Goal: Information Seeking & Learning: Learn about a topic

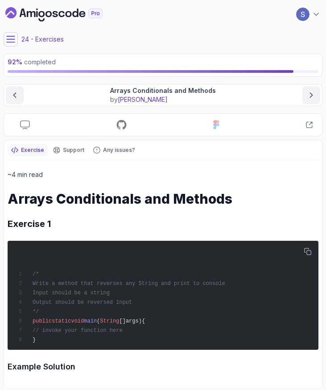
scroll to position [133, 0]
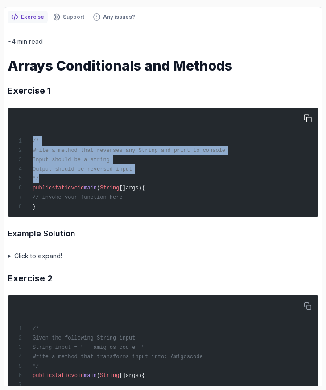
drag, startPoint x: 44, startPoint y: 177, endPoint x: 27, endPoint y: 142, distance: 38.3
click at [27, 142] on div "/* Write a method that reverses any String and print to console Input should be…" at bounding box center [163, 162] width 300 height 102
copy code "/* Write a method that reverses any String and print to console Input should be…"
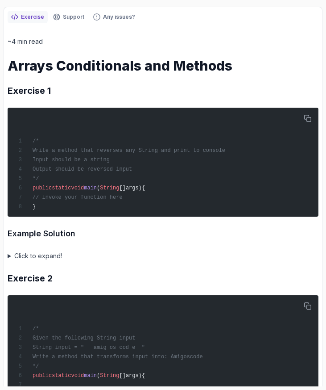
click at [197, 234] on h3 "Example Solution" at bounding box center [163, 233] width 311 height 13
click at [17, 255] on summary "Click to expand!" at bounding box center [163, 255] width 311 height 11
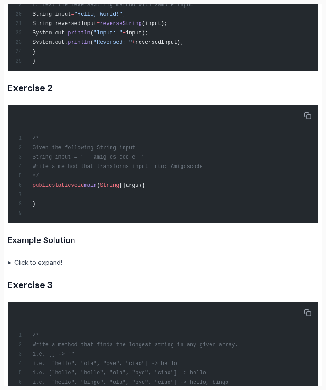
scroll to position [601, 0]
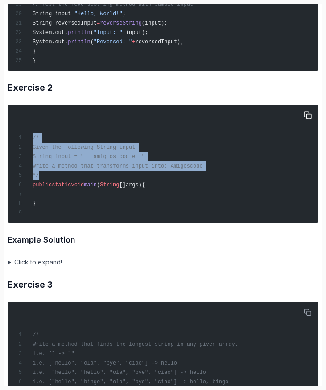
drag, startPoint x: 43, startPoint y: 167, endPoint x: 30, endPoint y: 132, distance: 36.7
click at [30, 132] on div "/* Given the following String input String input = " amig os cod e " Write a me…" at bounding box center [163, 163] width 300 height 111
copy code "/* Given the following String input String input = " amig os cod e " Write a me…"
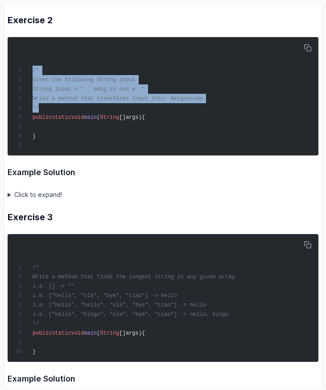
scroll to position [669, 0]
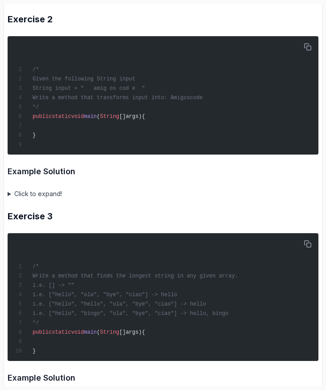
click at [47, 189] on summary "Click to expand!" at bounding box center [163, 193] width 311 height 11
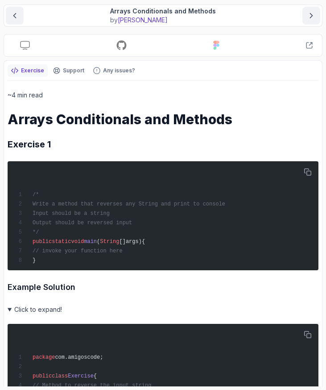
scroll to position [0, 0]
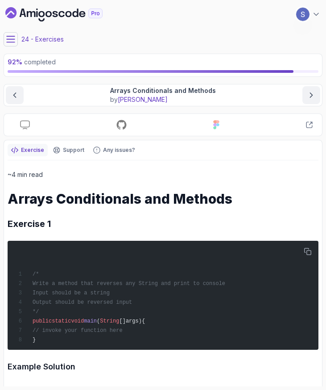
click at [11, 38] on icon at bounding box center [10, 39] width 9 height 9
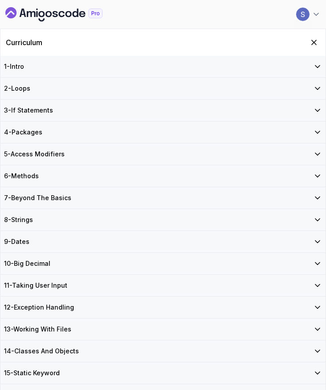
click at [64, 13] on icon "Dashboard" at bounding box center [53, 14] width 97 height 14
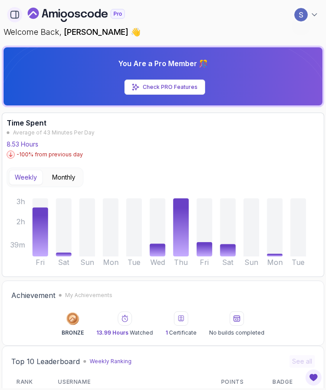
click at [11, 13] on icon "button" at bounding box center [15, 15] width 10 height 10
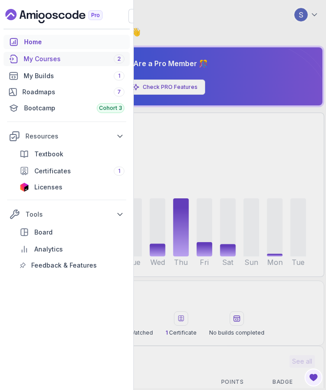
click at [53, 61] on div "My Courses 2" at bounding box center [74, 58] width 101 height 9
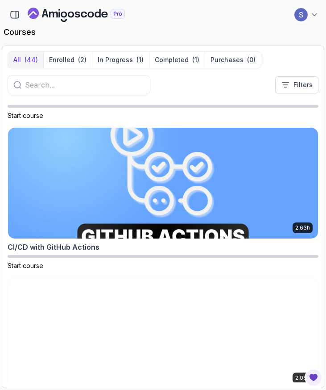
scroll to position [575, 0]
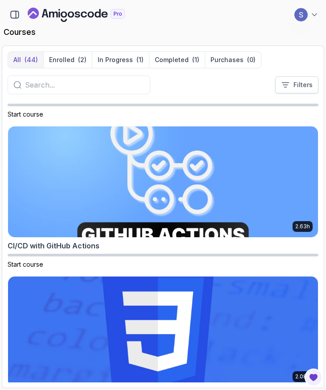
click at [290, 84] on icon at bounding box center [285, 84] width 9 height 9
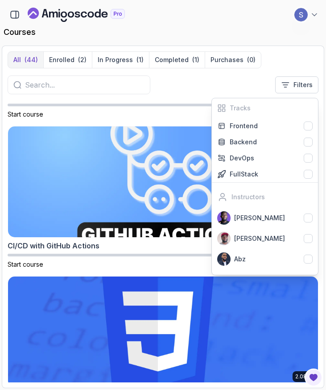
click at [187, 97] on div "All (44) Enrolled (2) In Progress (1) Completed (1) Purchases (0) Explore more …" at bounding box center [163, 76] width 311 height 50
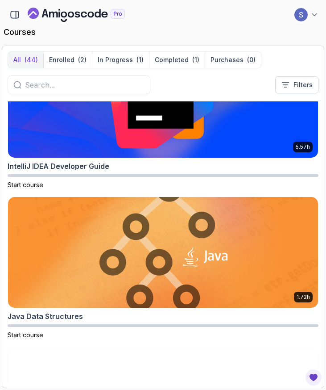
scroll to position [2002, 0]
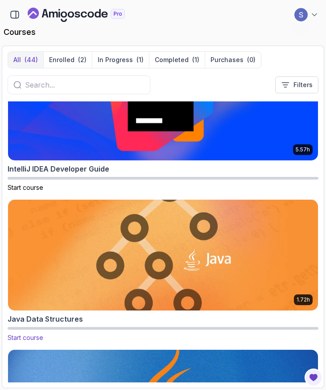
click at [176, 244] on img at bounding box center [163, 255] width 326 height 116
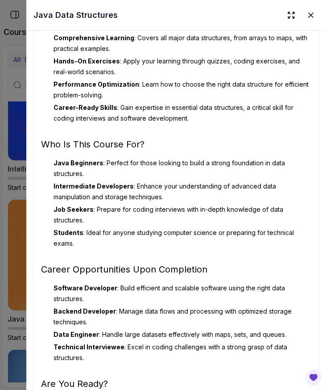
scroll to position [792, 0]
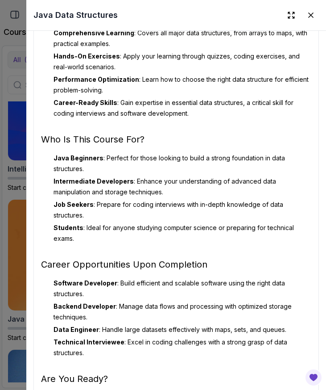
click at [20, 225] on div at bounding box center [163, 195] width 326 height 390
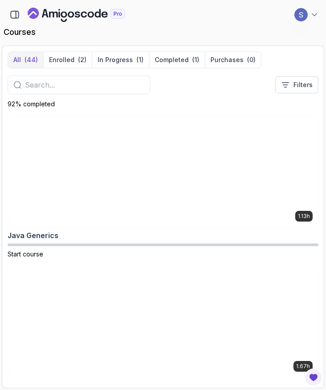
scroll to position [2541, 0]
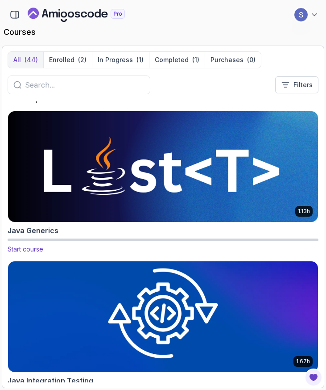
click at [160, 177] on img at bounding box center [163, 166] width 326 height 116
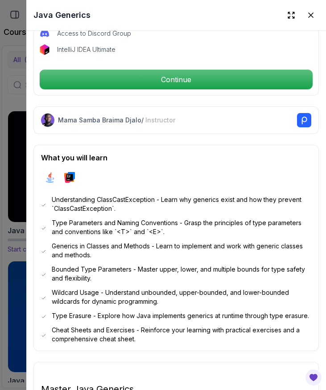
scroll to position [322, 0]
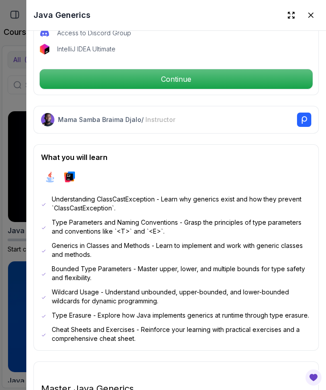
click at [8, 324] on div at bounding box center [163, 195] width 326 height 390
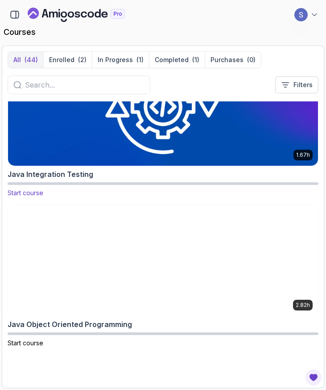
scroll to position [2730, 0]
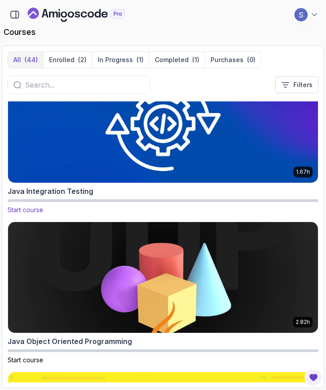
click at [164, 152] on img at bounding box center [163, 127] width 326 height 116
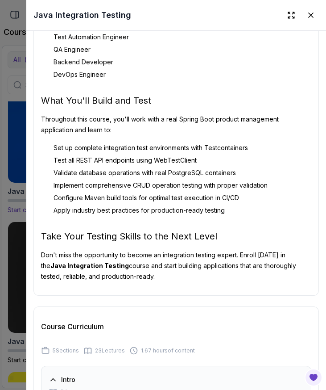
scroll to position [1141, 0]
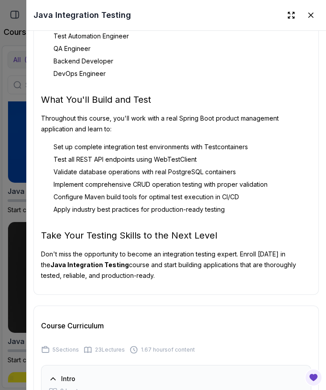
click at [17, 167] on div at bounding box center [163, 195] width 326 height 390
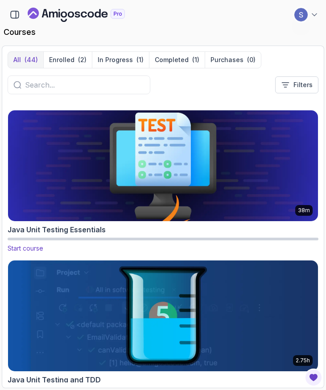
scroll to position [3443, 0]
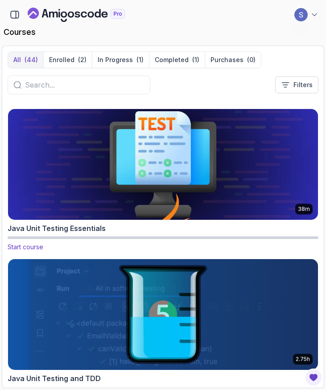
click at [170, 183] on img at bounding box center [163, 164] width 326 height 116
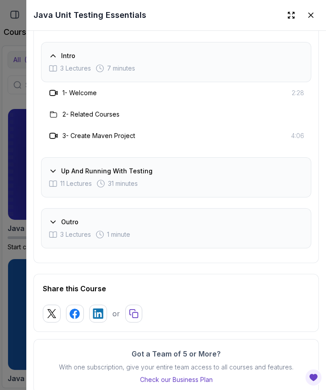
scroll to position [1042, 0]
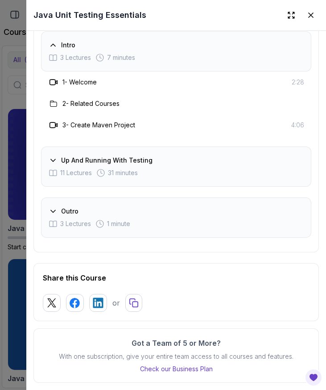
click at [55, 159] on icon at bounding box center [53, 160] width 4 height 2
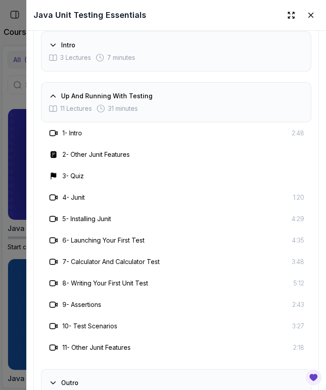
click at [55, 45] on icon at bounding box center [53, 45] width 9 height 9
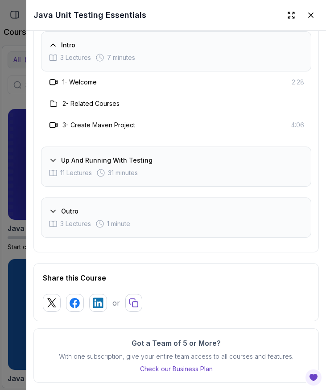
click at [52, 211] on icon at bounding box center [53, 211] width 9 height 9
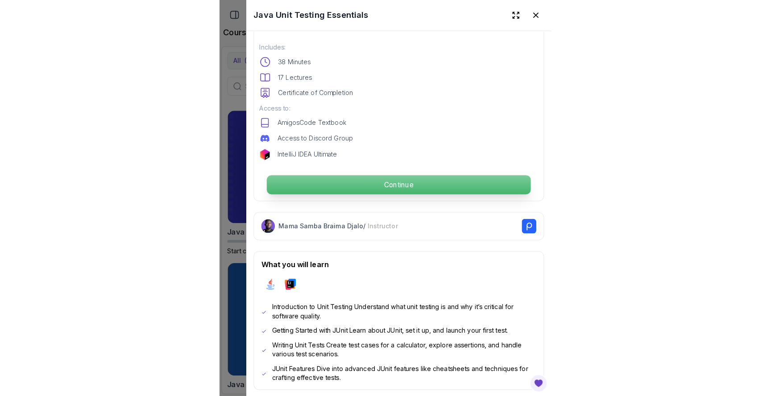
scroll to position [214, 0]
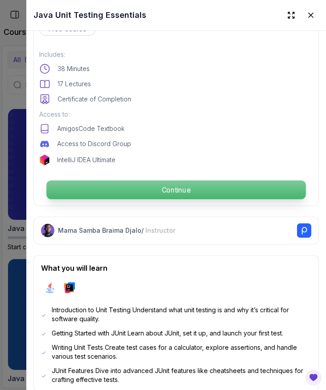
click at [183, 188] on p "Continue" at bounding box center [175, 189] width 259 height 19
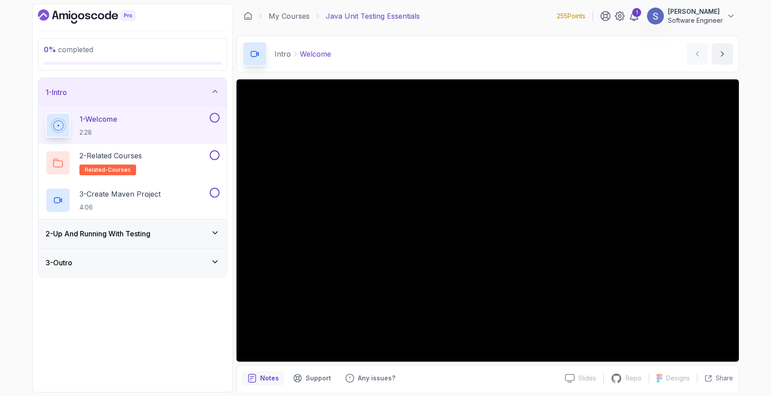
click at [221, 315] on div "0 % completed 1 - Intro 1 - Welcome 2:28 2 - Related Courses related-courses 3 …" at bounding box center [132, 198] width 201 height 389
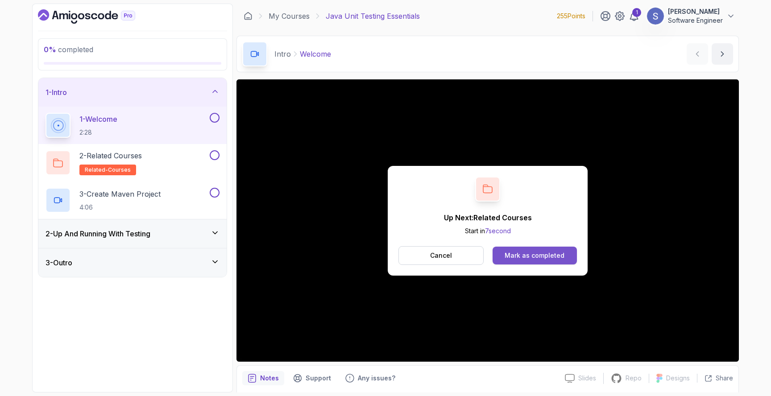
click at [326, 256] on div "Mark as completed" at bounding box center [535, 255] width 60 height 9
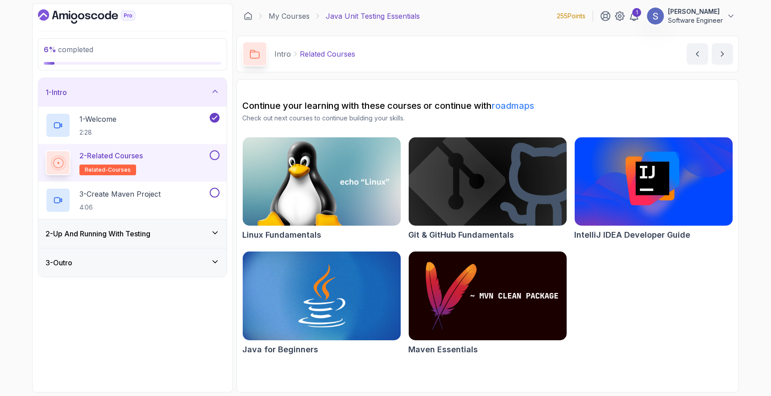
click at [213, 155] on button at bounding box center [215, 155] width 10 height 10
click at [192, 197] on div "3 - Create Maven Project 4:06" at bounding box center [127, 200] width 163 height 25
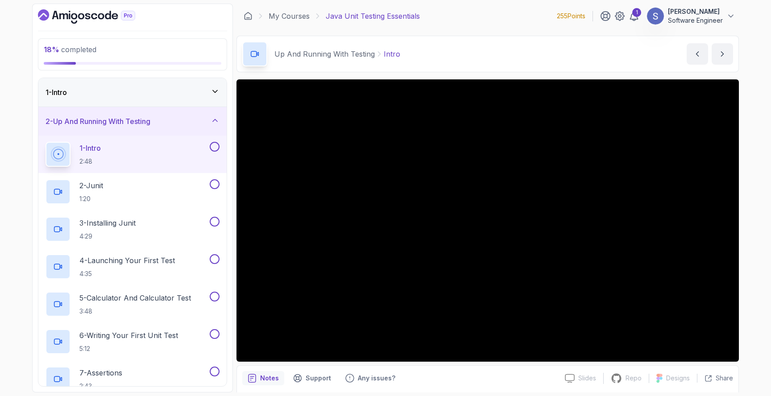
click at [169, 92] on div "1 - Intro" at bounding box center [133, 92] width 174 height 11
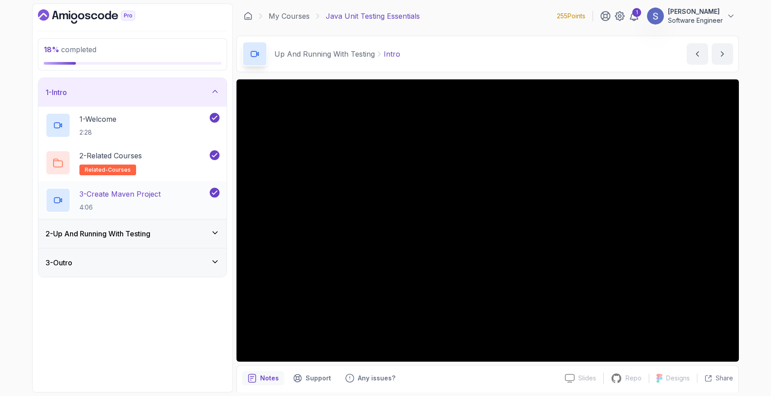
click at [150, 202] on h2 "3 - Create Maven Project 4:06" at bounding box center [119, 200] width 81 height 23
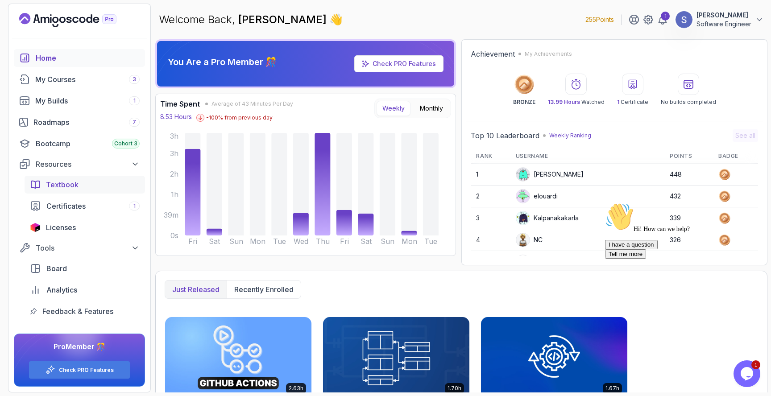
click at [80, 186] on div "Textbook" at bounding box center [93, 184] width 94 height 11
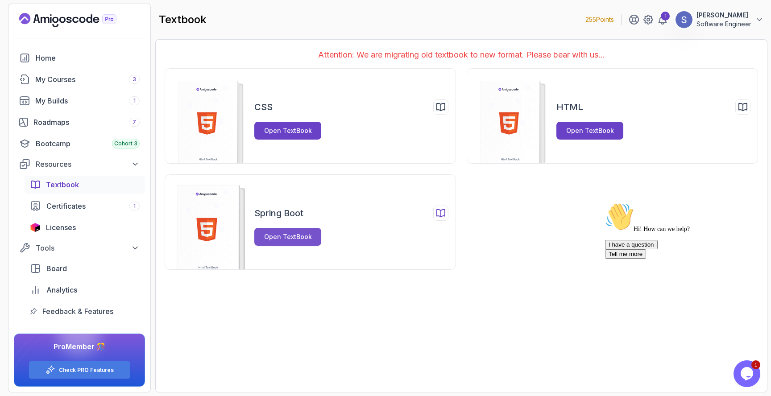
click at [281, 240] on div "Open TextBook" at bounding box center [288, 237] width 48 height 9
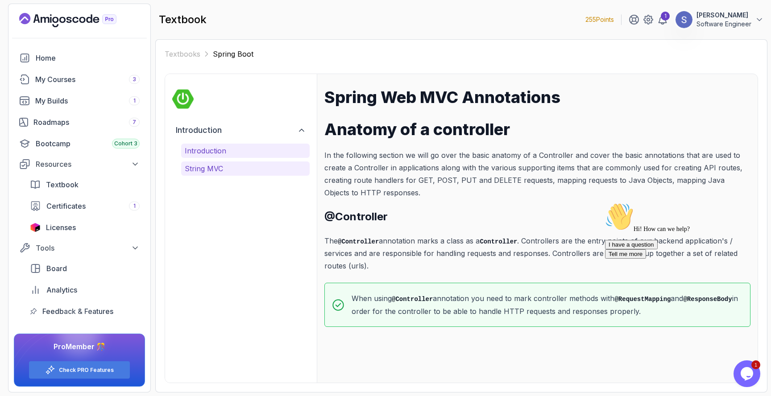
click at [277, 170] on p "String MVC" at bounding box center [245, 168] width 121 height 11
